Goal: Task Accomplishment & Management: Use online tool/utility

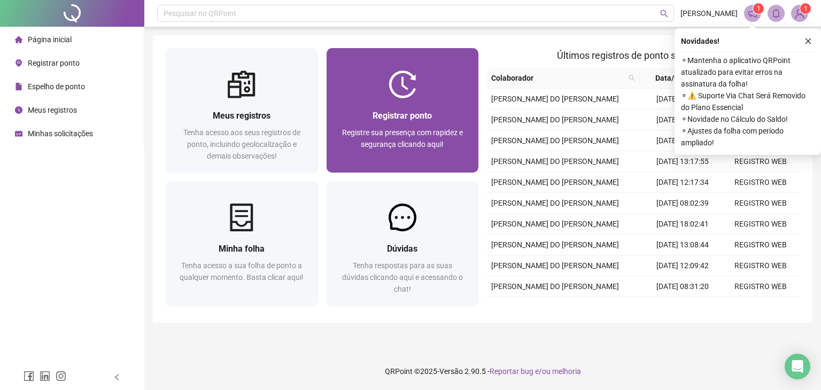
click at [406, 137] on span "Registre sua presença com rapidez e segurança clicando aqui!" at bounding box center [402, 138] width 121 height 20
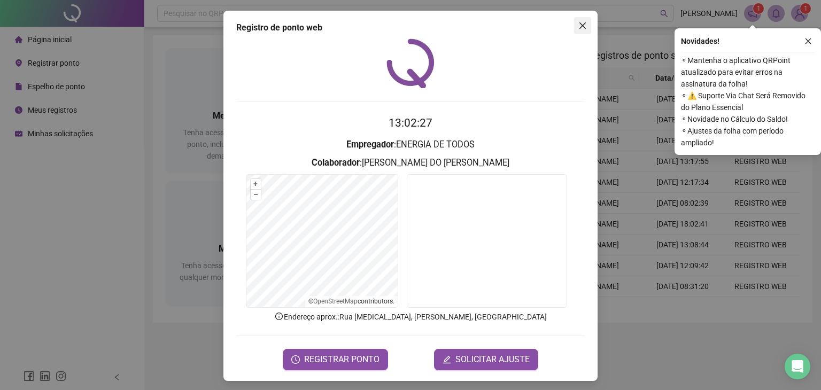
click at [581, 26] on icon "close" at bounding box center [582, 25] width 9 height 9
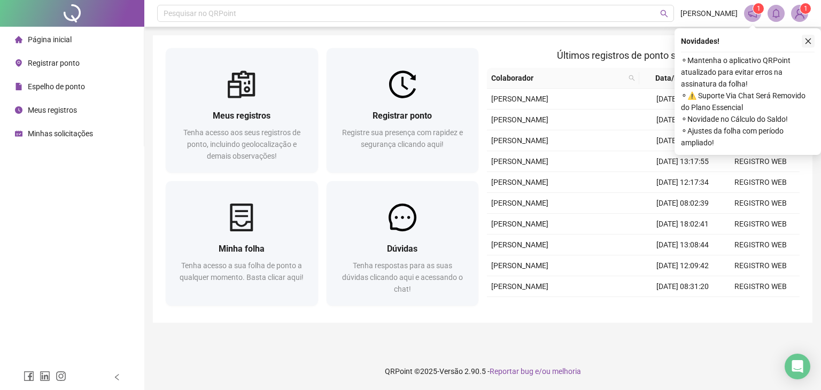
click at [805, 38] on icon "close" at bounding box center [808, 40] width 7 height 7
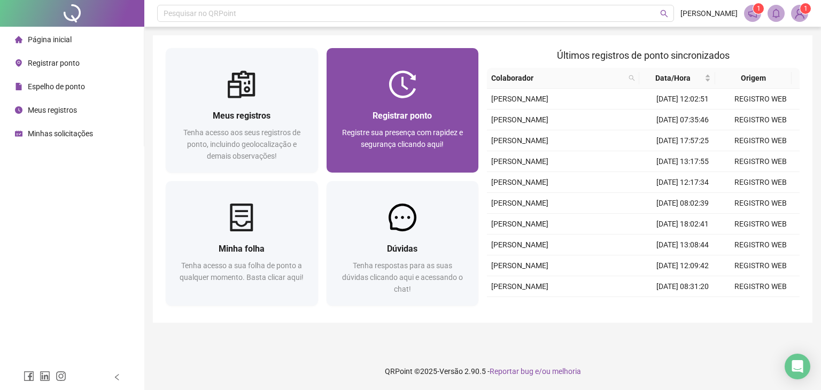
click at [435, 111] on div "Registrar ponto" at bounding box center [402, 115] width 127 height 13
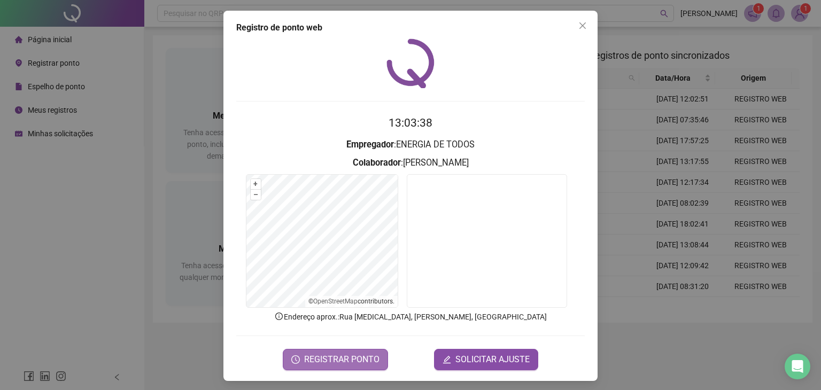
click at [329, 358] on span "REGISTRAR PONTO" at bounding box center [341, 359] width 75 height 13
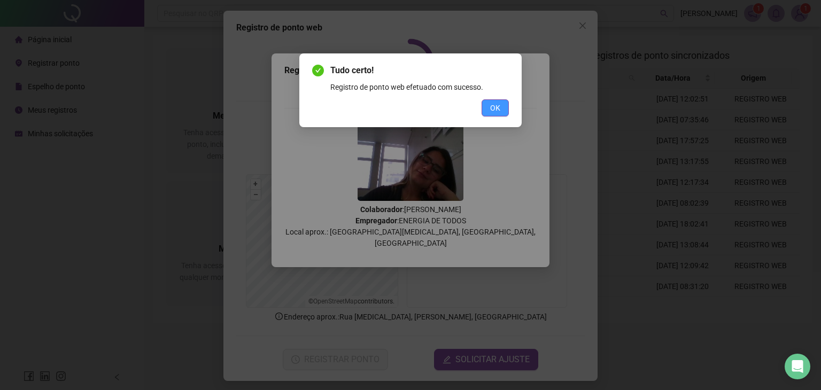
click at [495, 106] on span "OK" at bounding box center [495, 108] width 10 height 12
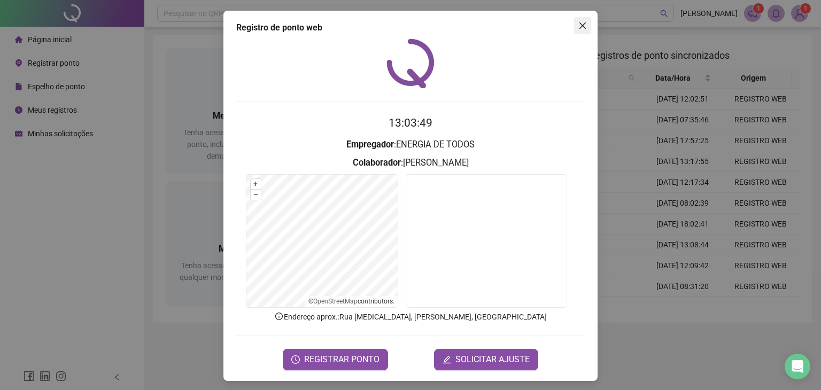
click at [580, 24] on icon "close" at bounding box center [582, 25] width 9 height 9
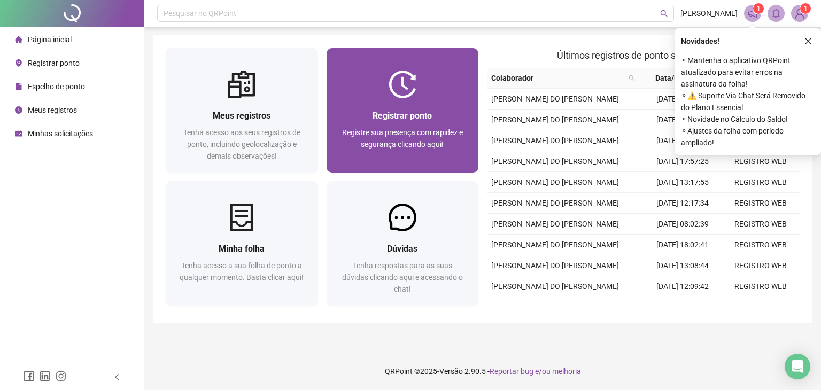
click at [438, 110] on div "Registrar ponto" at bounding box center [402, 115] width 127 height 13
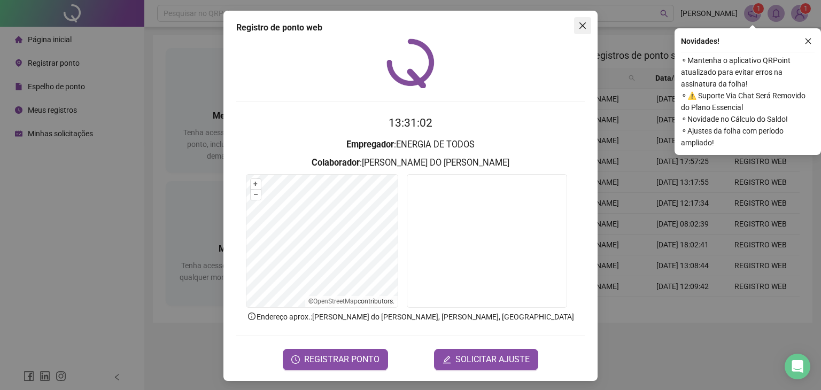
click at [580, 30] on button "Close" at bounding box center [582, 25] width 17 height 17
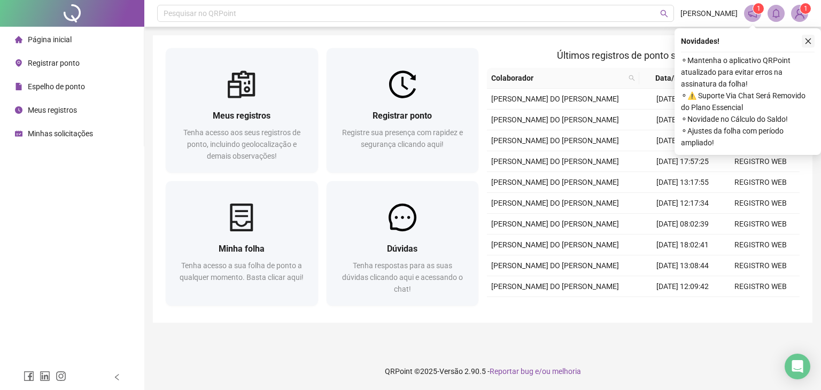
click at [810, 46] on button "button" at bounding box center [808, 41] width 13 height 13
